Goal: Find contact information: Find contact information

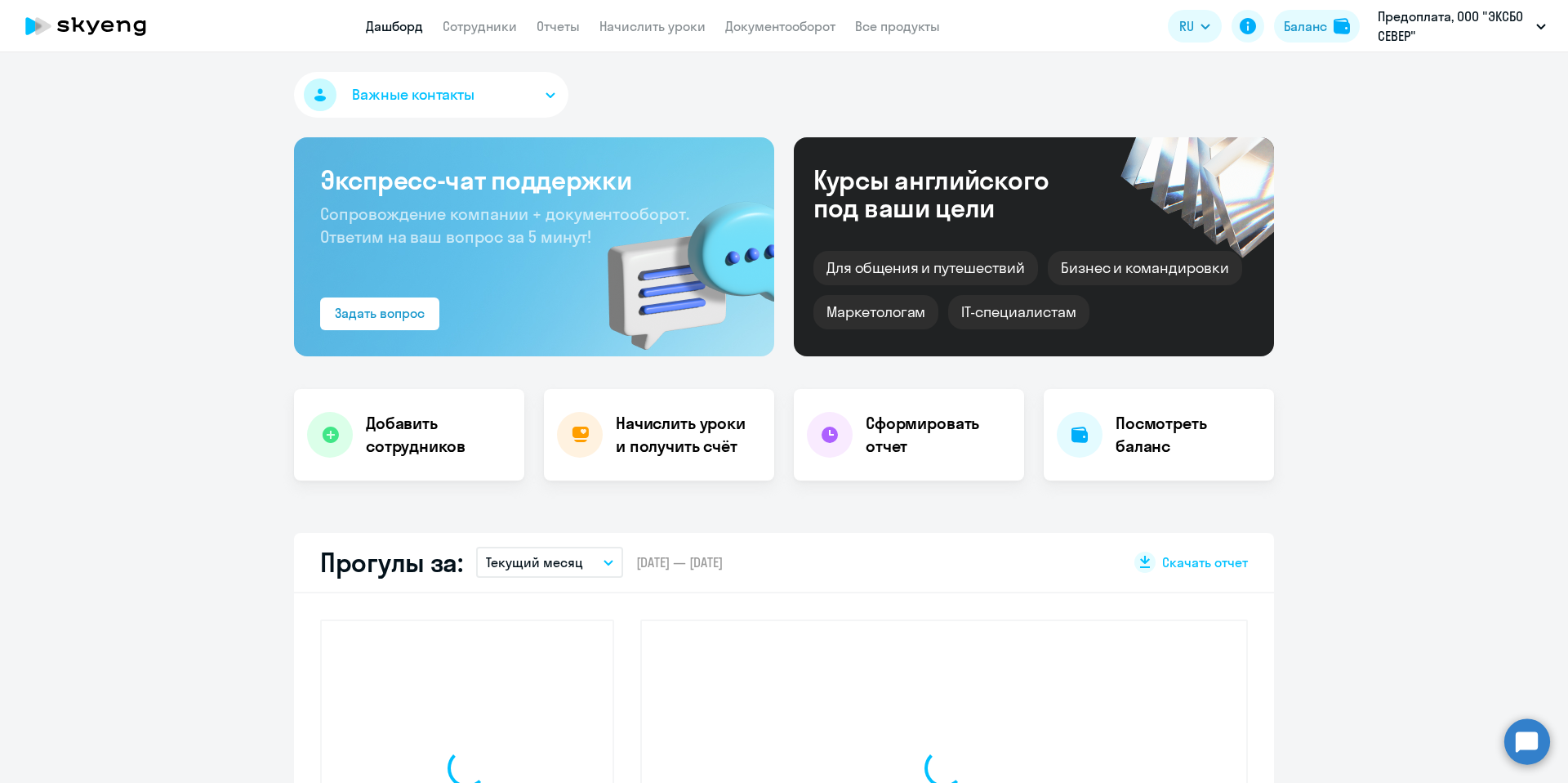
select select "30"
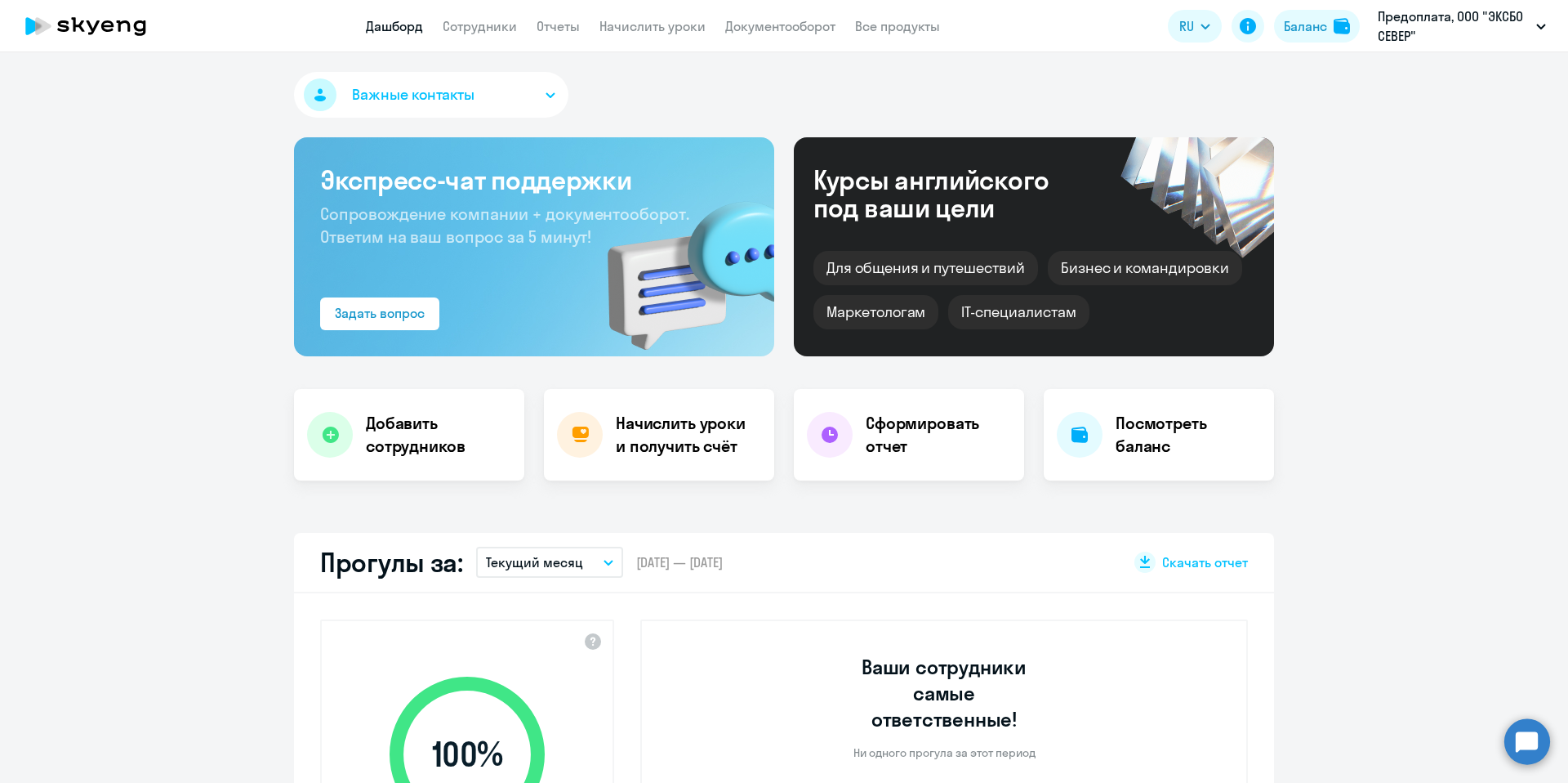
click at [503, 87] on button "Важные контакты" at bounding box center [430, 95] width 274 height 46
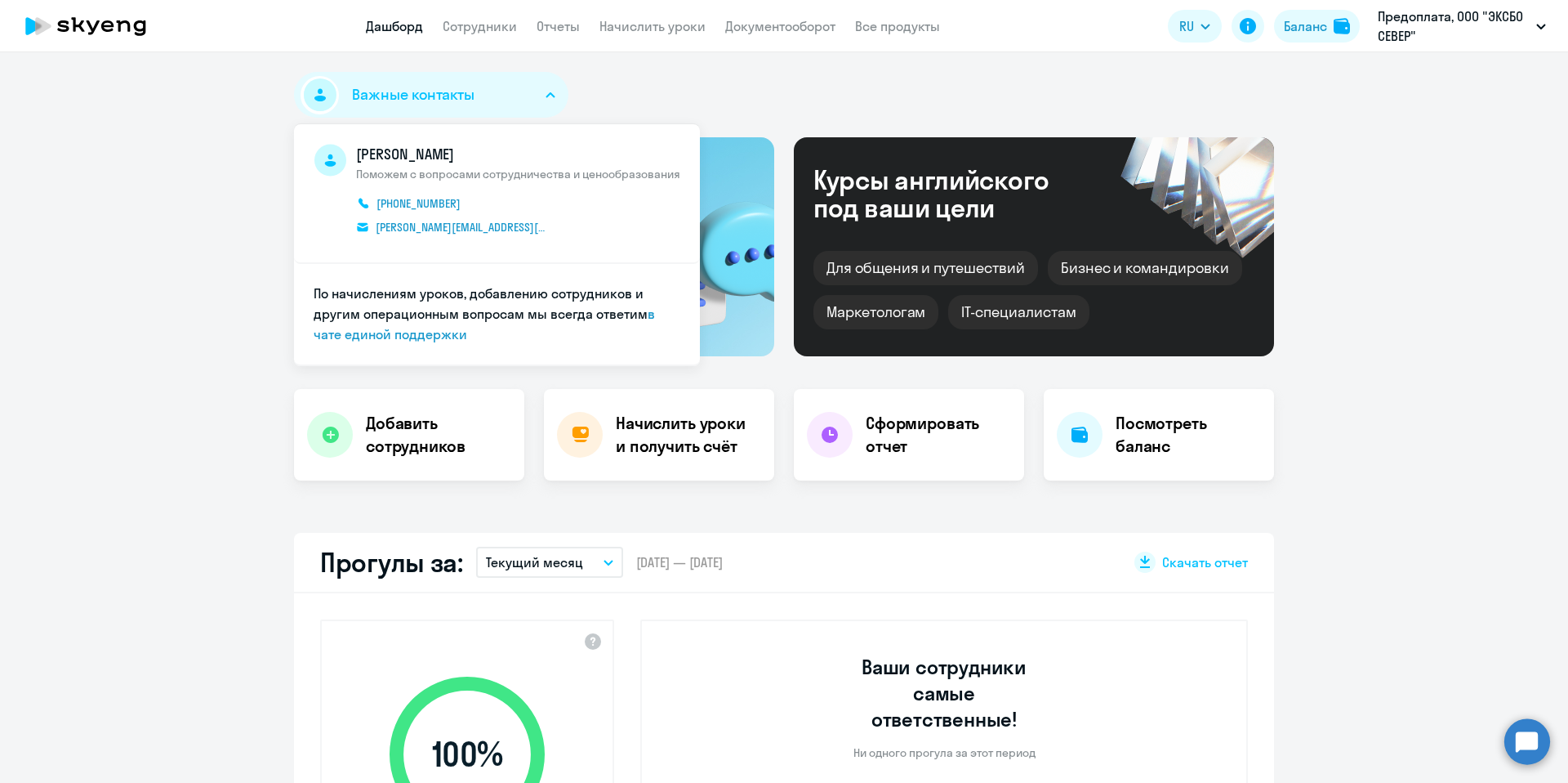
drag, startPoint x: 671, startPoint y: 84, endPoint x: 634, endPoint y: 73, distance: 38.6
click at [671, 84] on div "Важные контакты [PERSON_NAME] Поможем с вопросами сотрудничества и ценообразова…" at bounding box center [784, 98] width 981 height 52
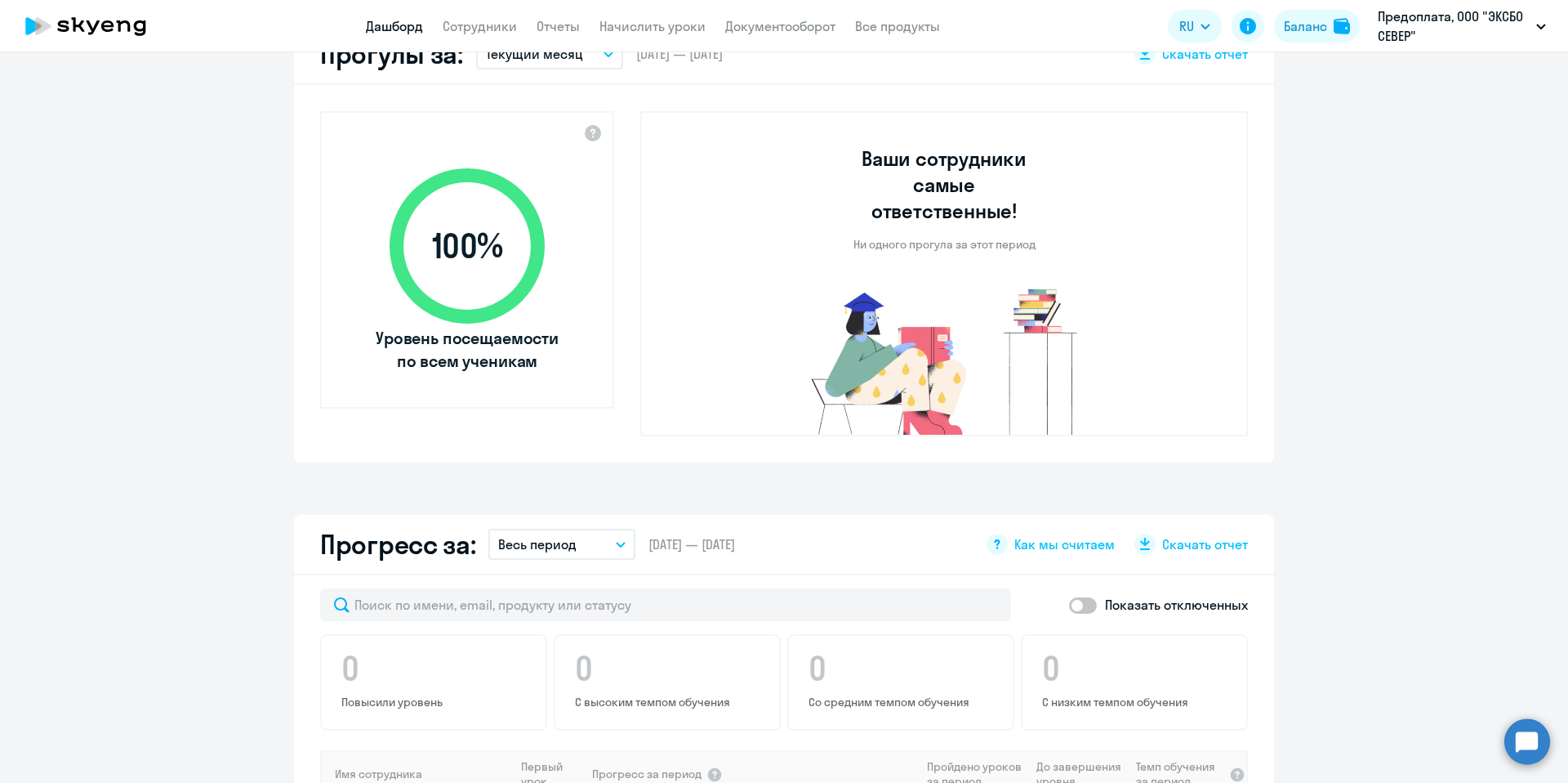
scroll to position [509, 0]
click at [1533, 739] on circle at bounding box center [1528, 741] width 46 height 46
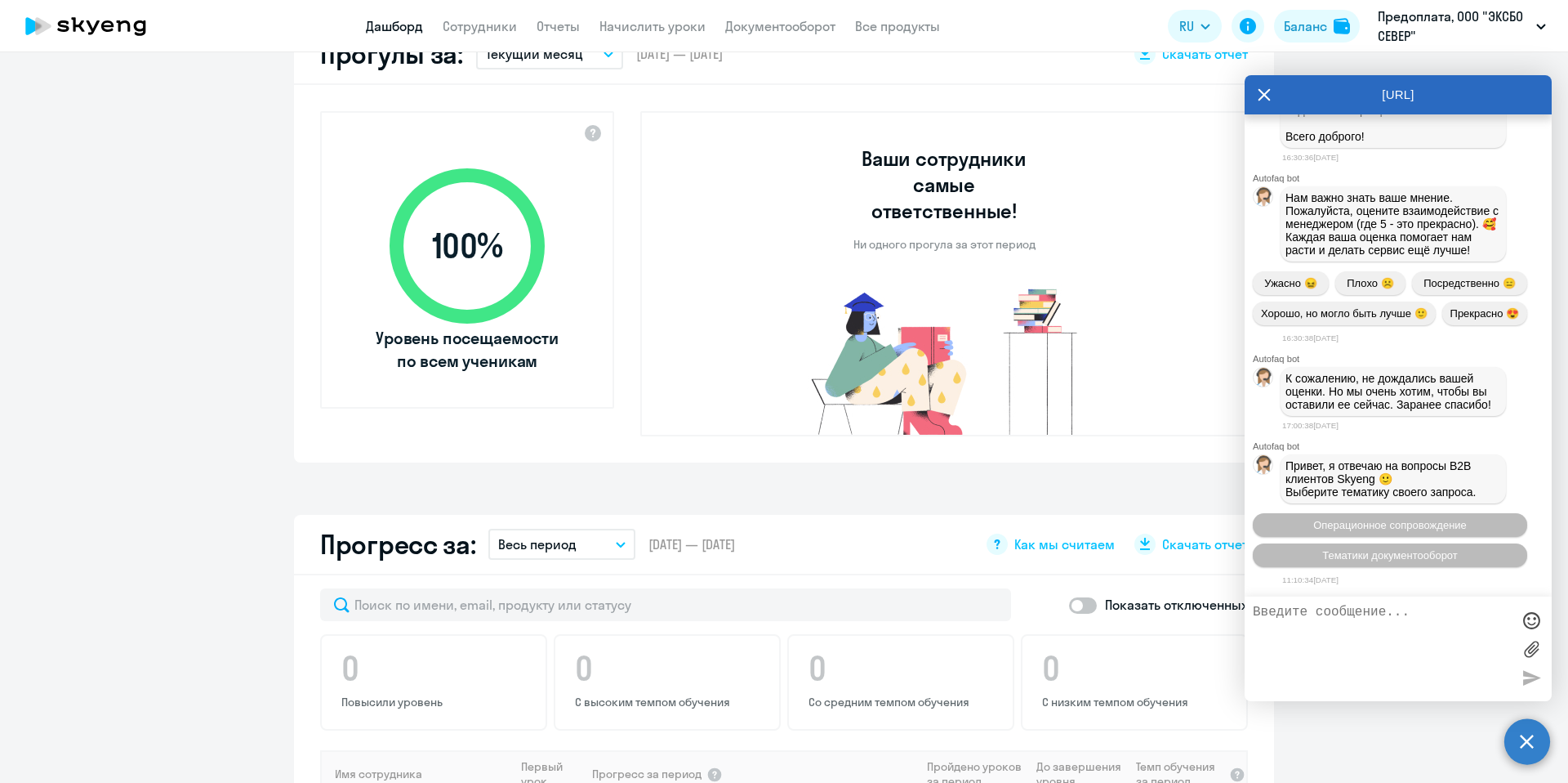
scroll to position [3861, 0]
click at [1265, 98] on icon at bounding box center [1265, 95] width 13 height 39
click at [1265, 98] on div "100 % Уровень посещаемости по всем ученикам Ваши сотрудники самые ответственные…" at bounding box center [784, 273] width 981 height 377
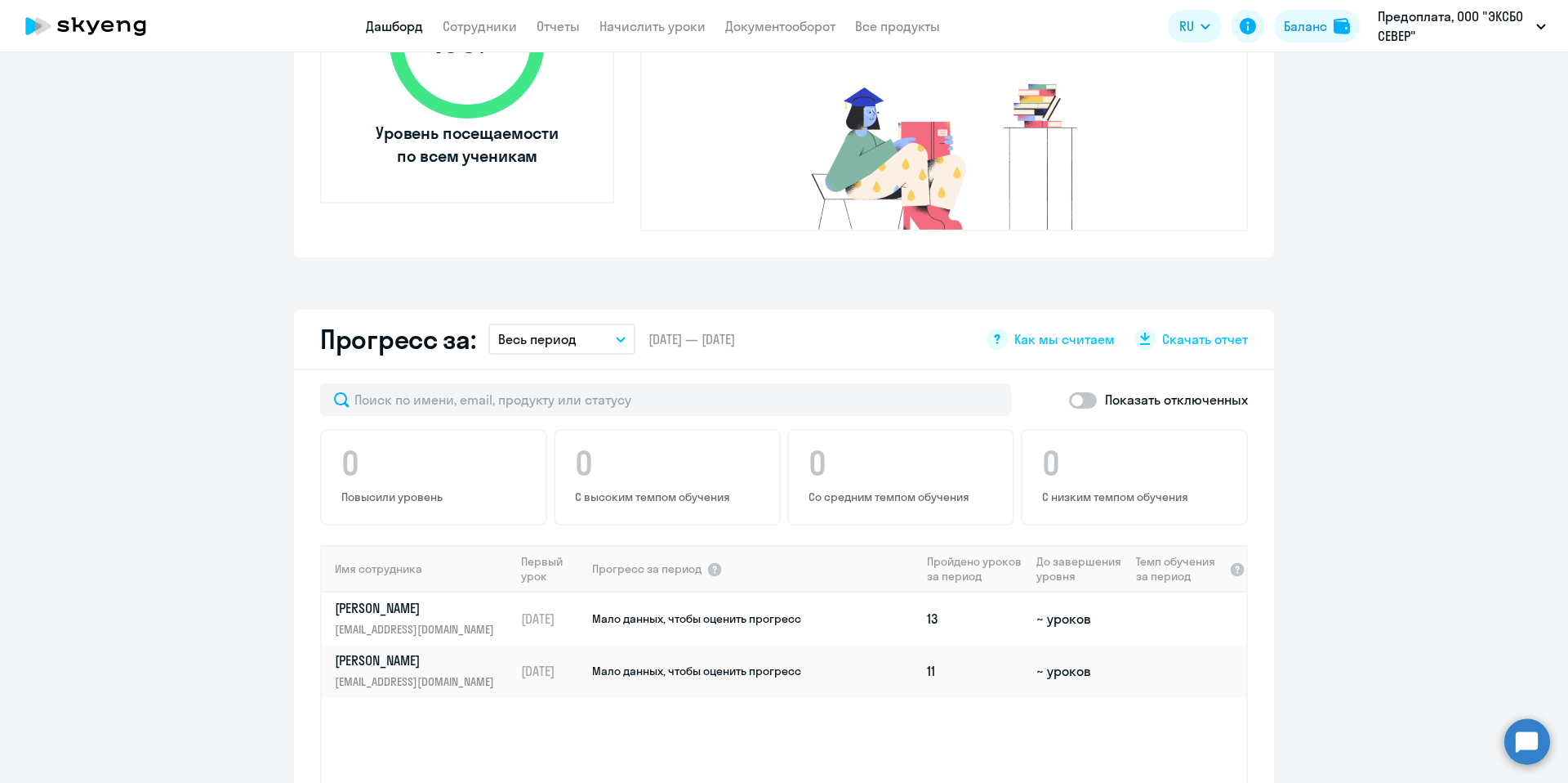
scroll to position [721, 0]
